Goal: Check status: Check status

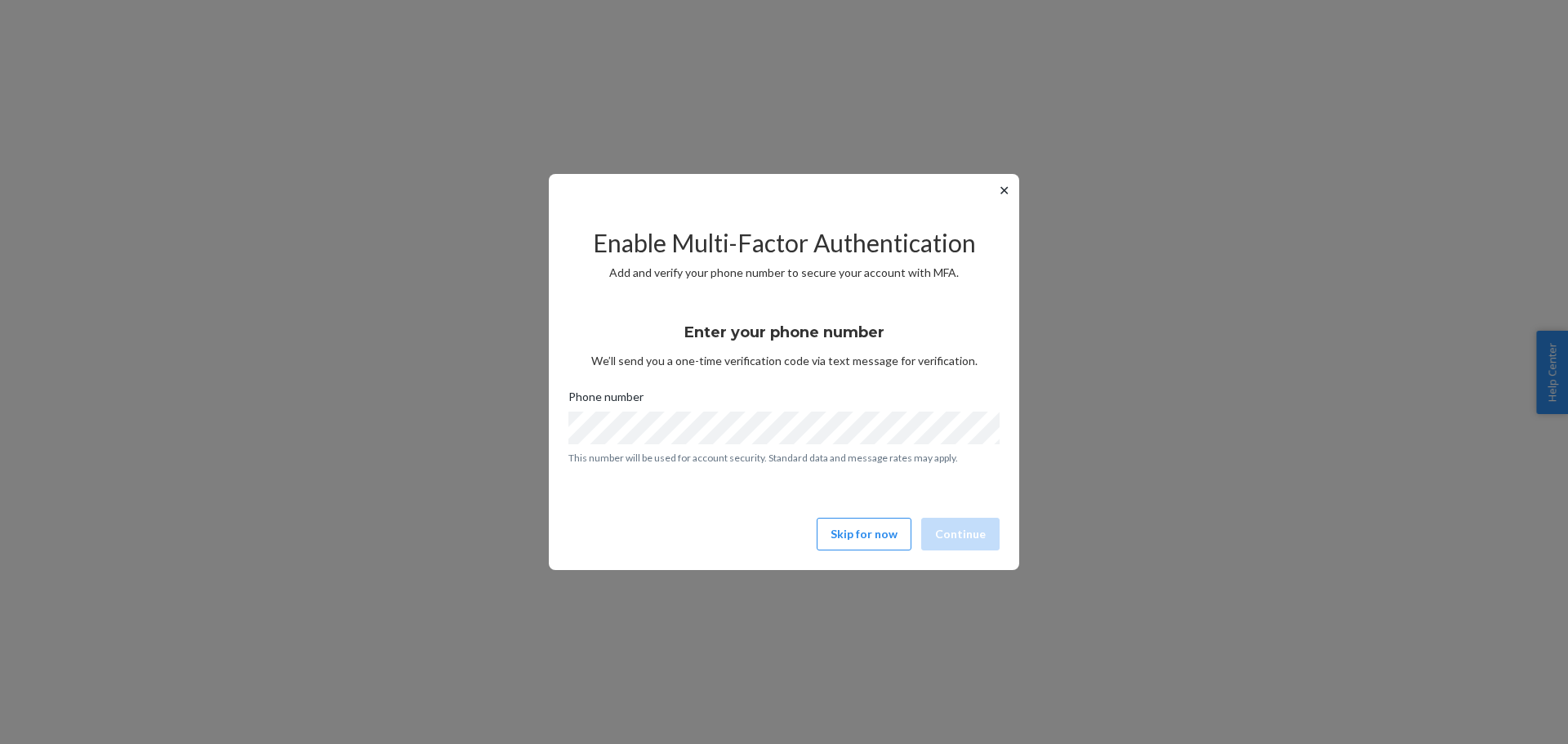
click at [997, 199] on button "✕" at bounding box center [1004, 191] width 17 height 20
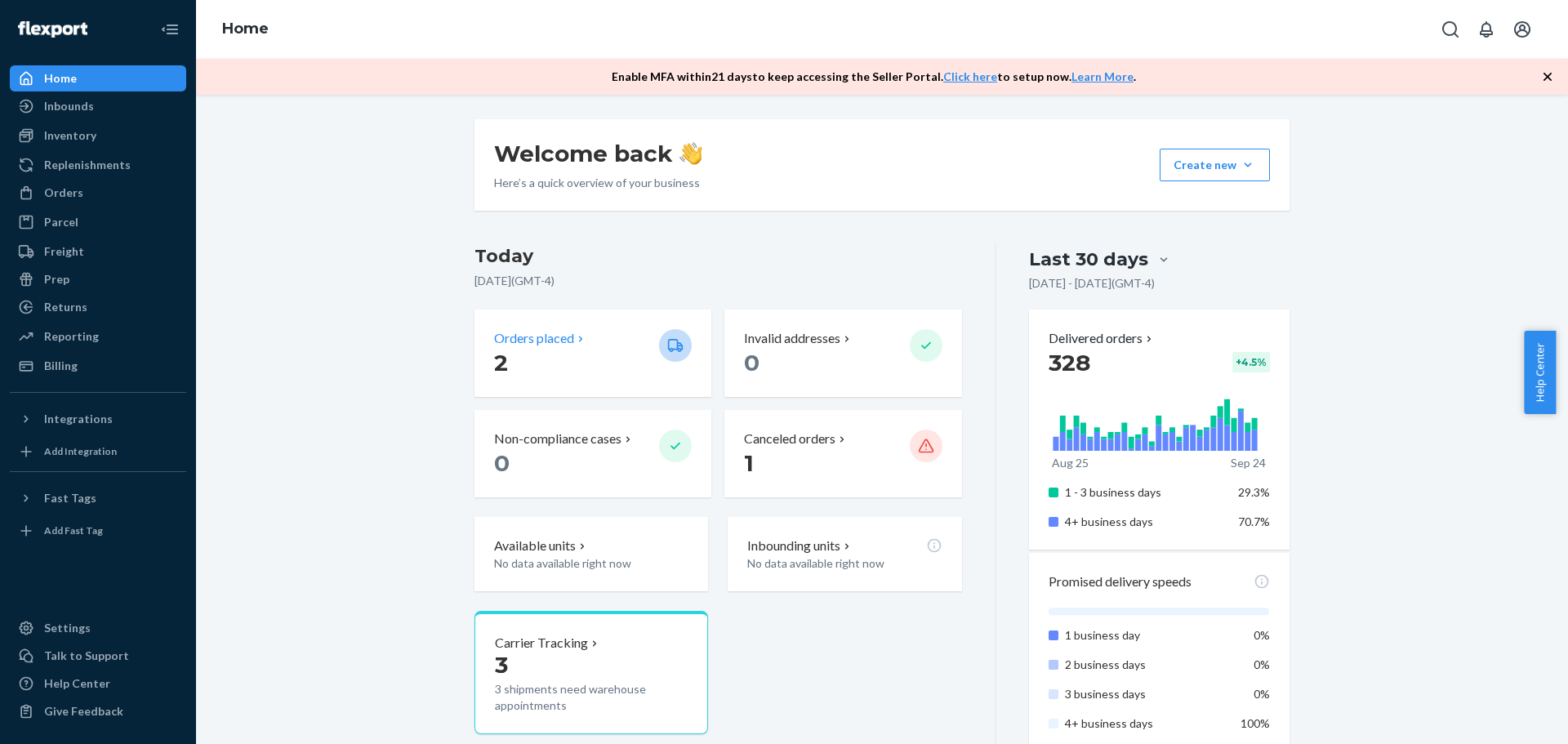
click at [633, 333] on div "Orders placed" at bounding box center [570, 339] width 152 height 19
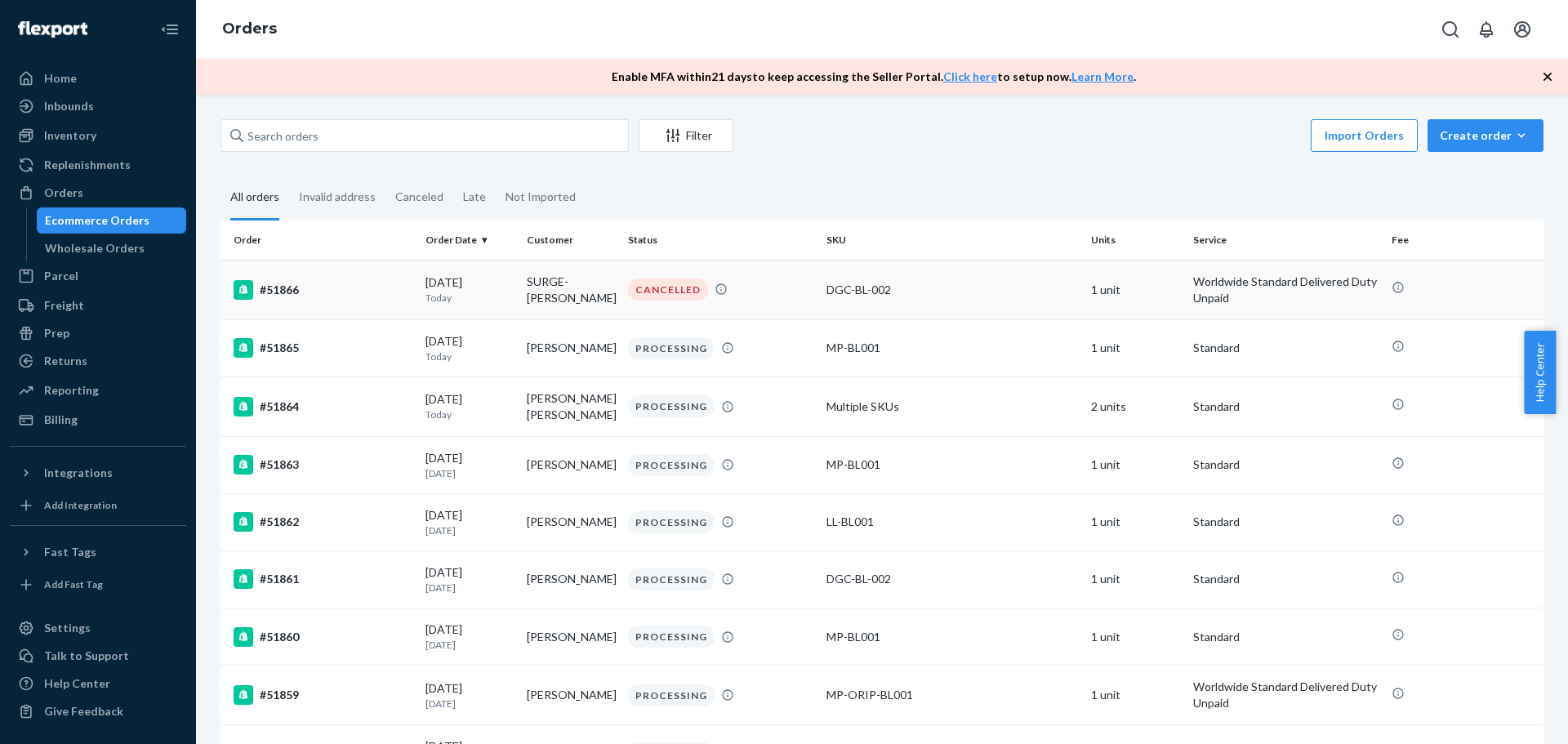
click at [408, 295] on div "#51866" at bounding box center [323, 290] width 179 height 20
